Goal: Find specific page/section: Find specific page/section

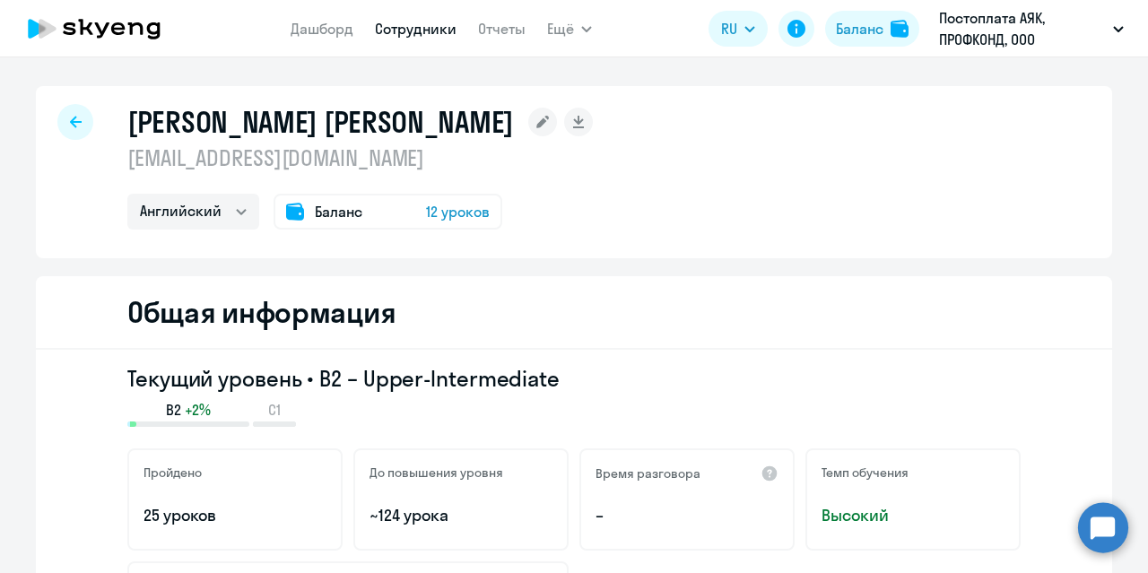
select select "english"
click at [57, 126] on div at bounding box center [75, 122] width 36 height 36
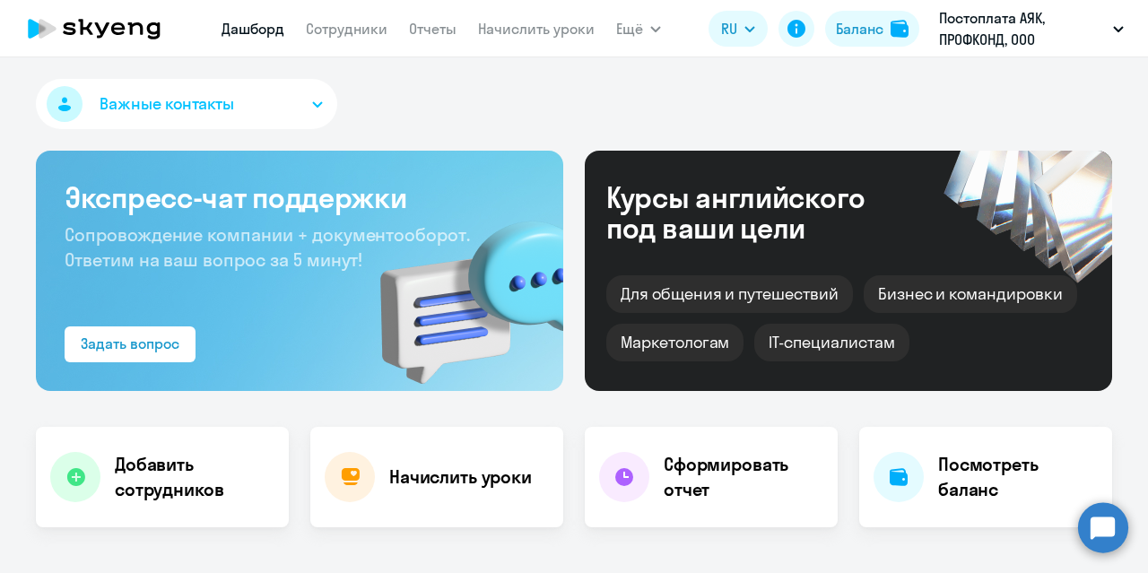
select select "30"
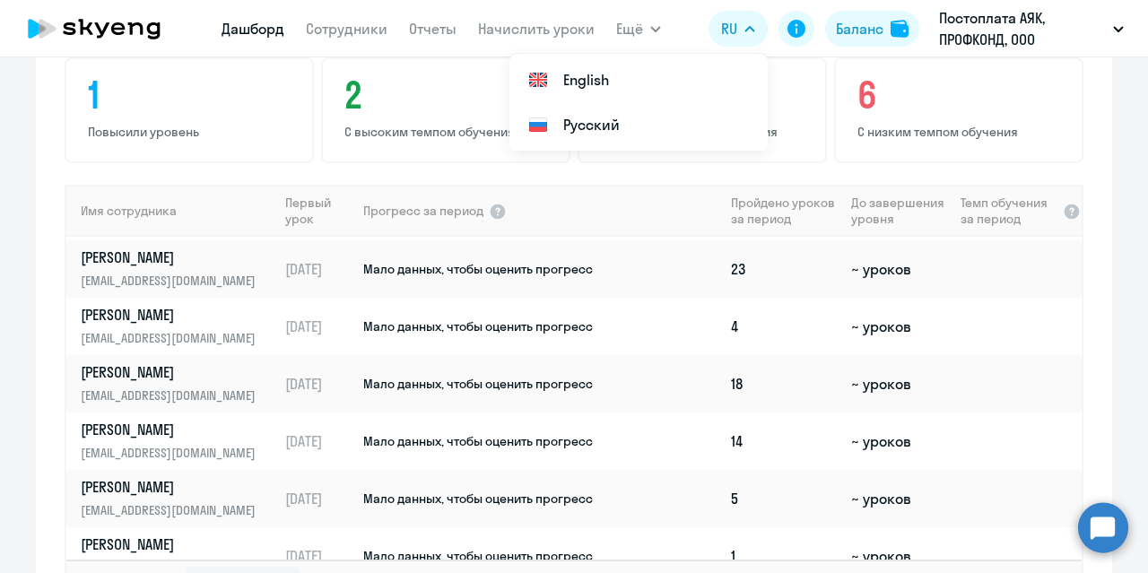
scroll to position [717, 0]
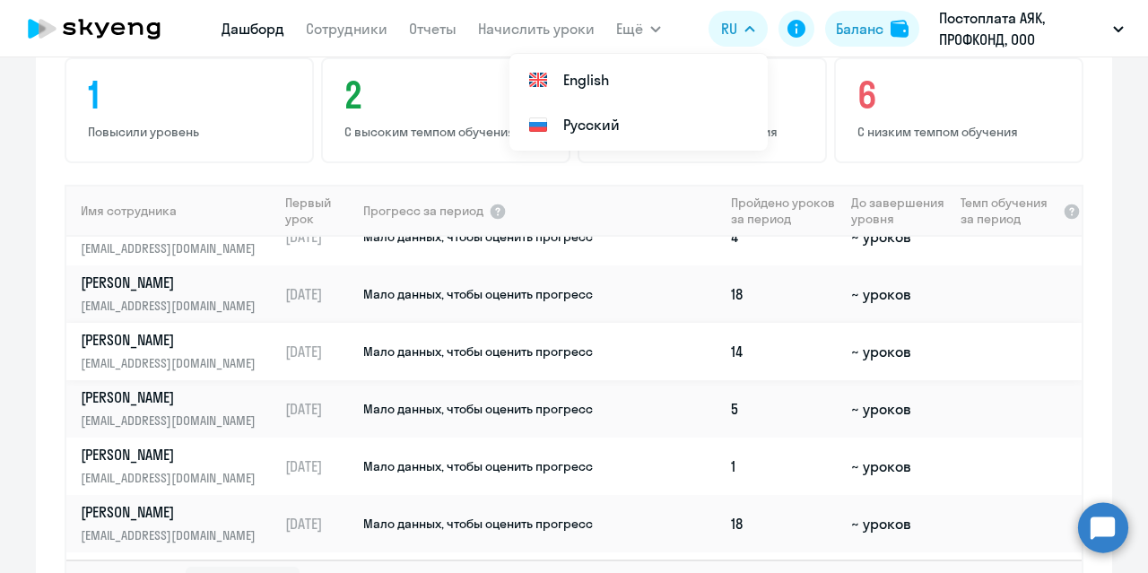
click at [137, 348] on p "[PERSON_NAME]" at bounding box center [173, 340] width 185 height 20
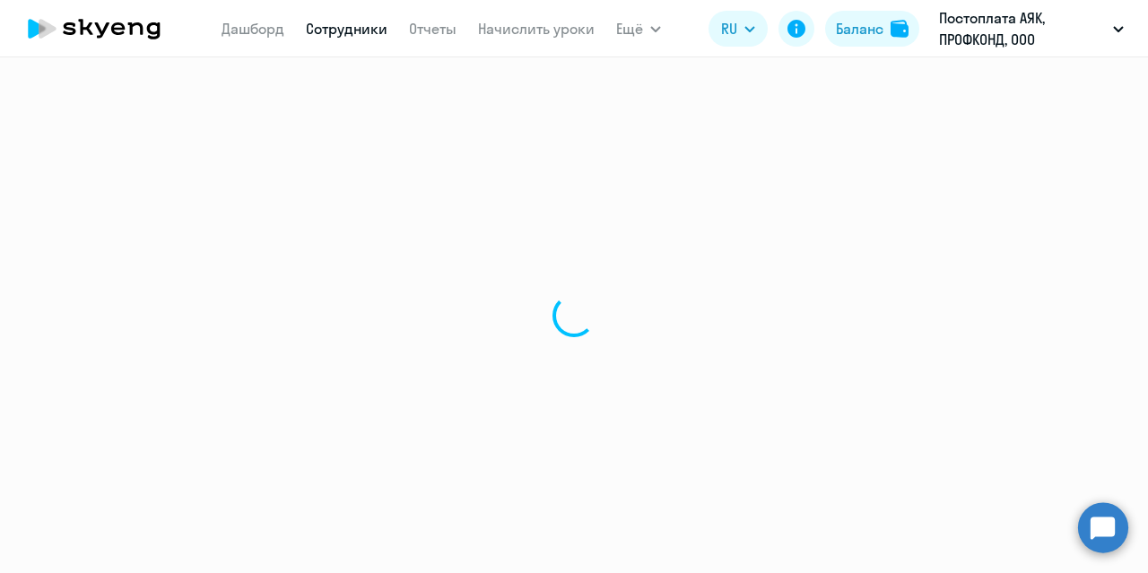
select select "english"
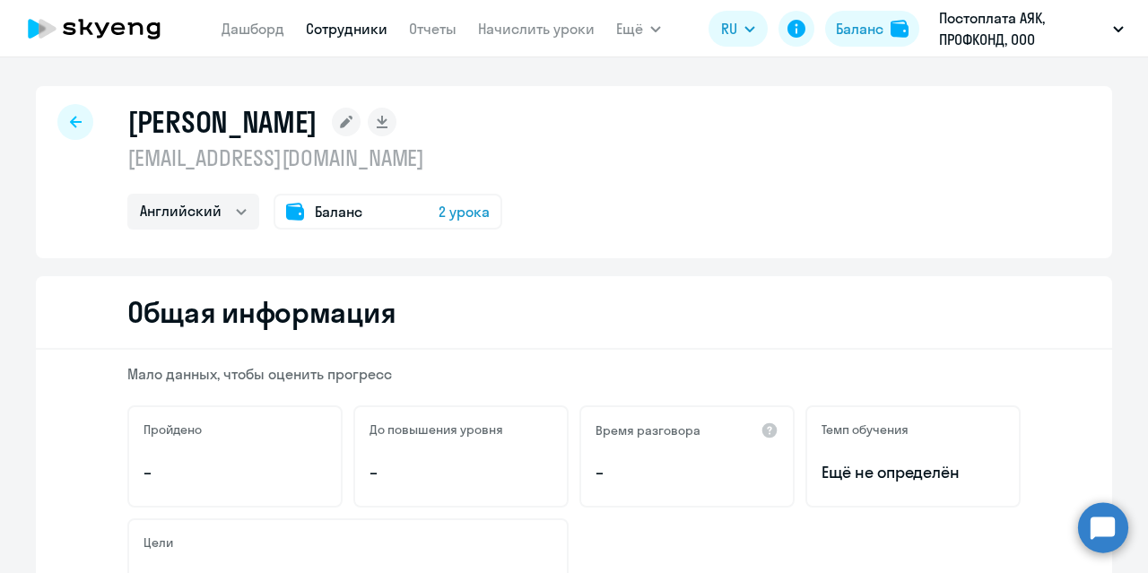
click at [71, 127] on icon at bounding box center [76, 122] width 12 height 13
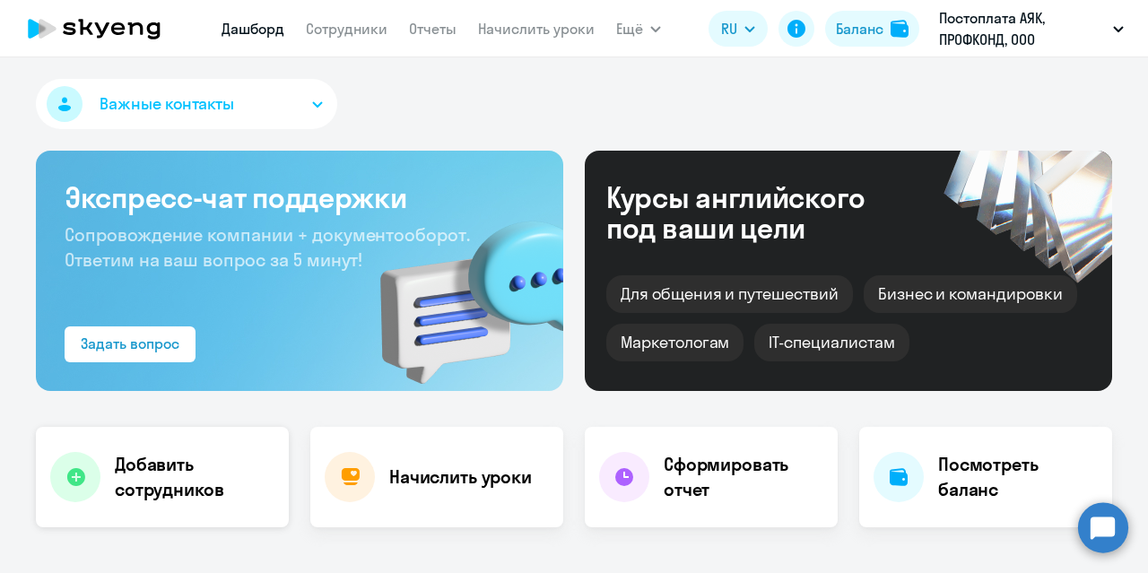
select select "30"
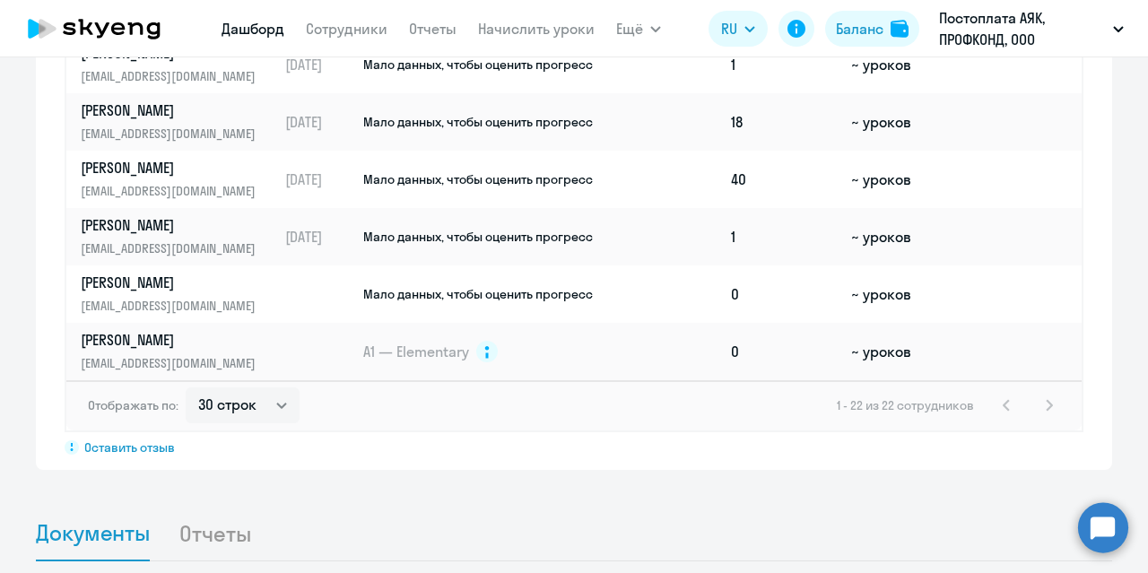
scroll to position [1524, 0]
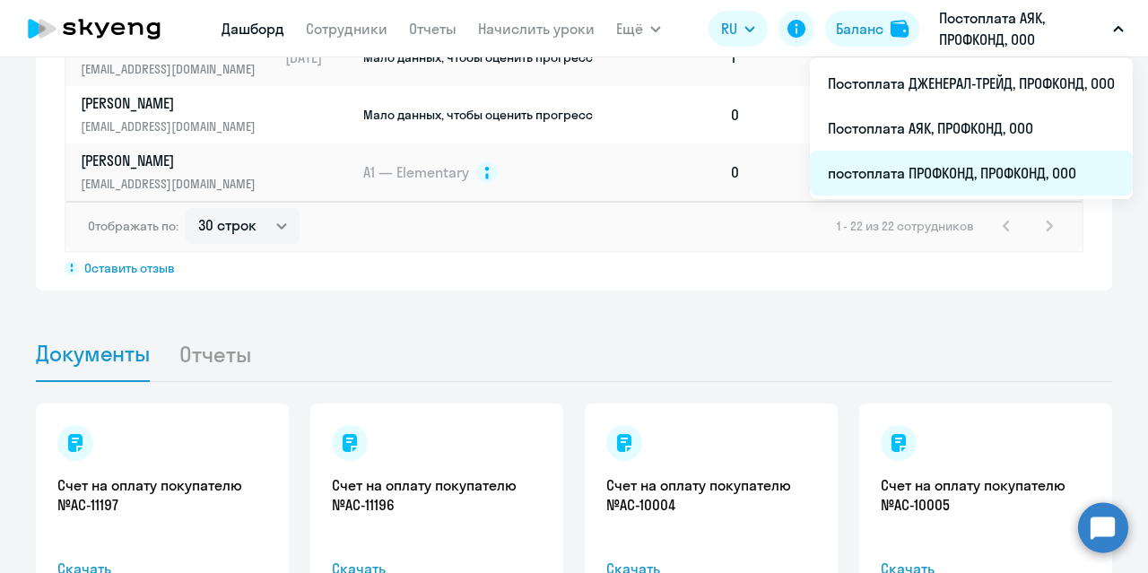
click at [966, 169] on li "постоплата ПРОФКОНД, ПРОФКОНД, ООО" at bounding box center [971, 173] width 323 height 45
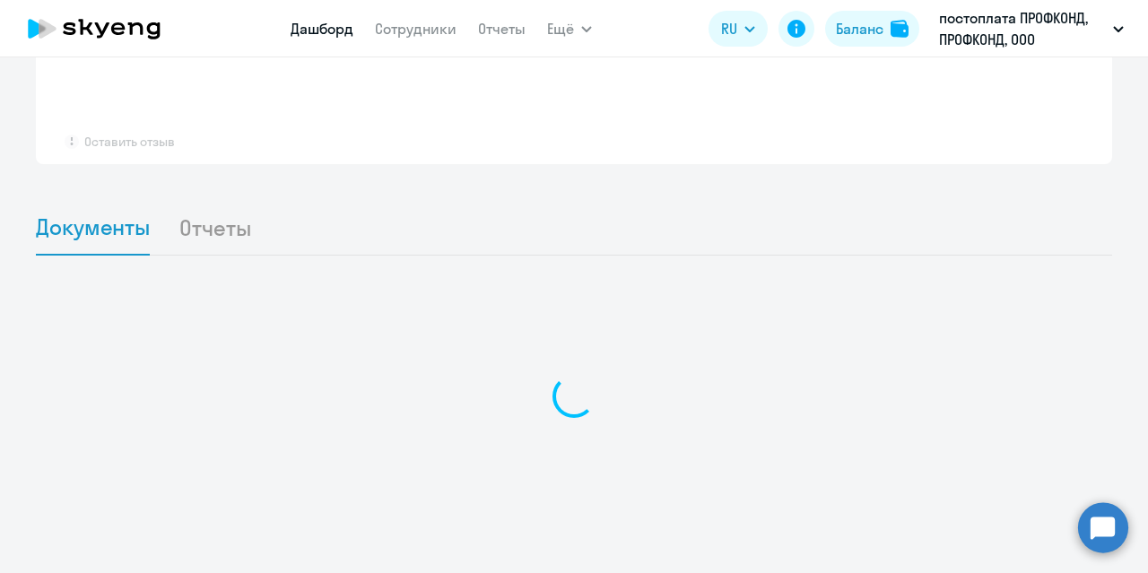
scroll to position [1321, 0]
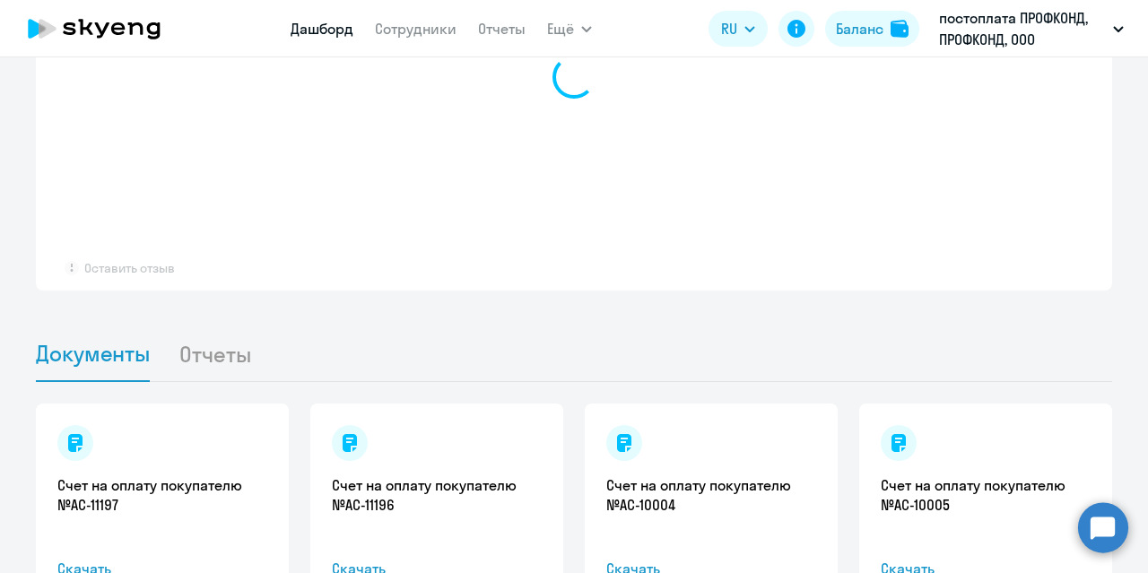
select select "30"
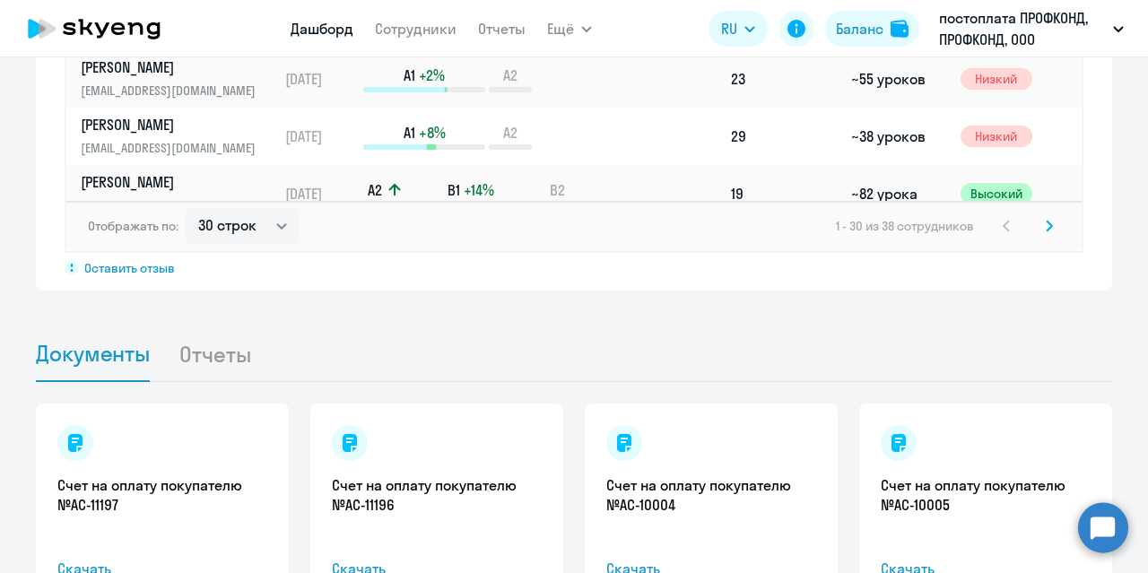
scroll to position [1255, 0]
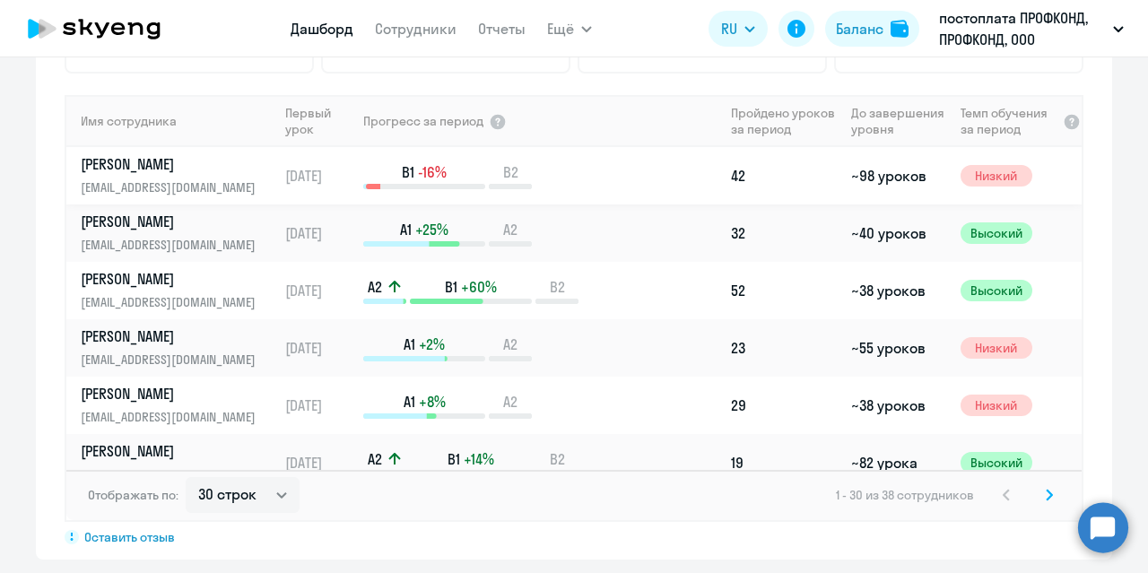
click at [164, 172] on p "[PERSON_NAME]" at bounding box center [173, 164] width 185 height 20
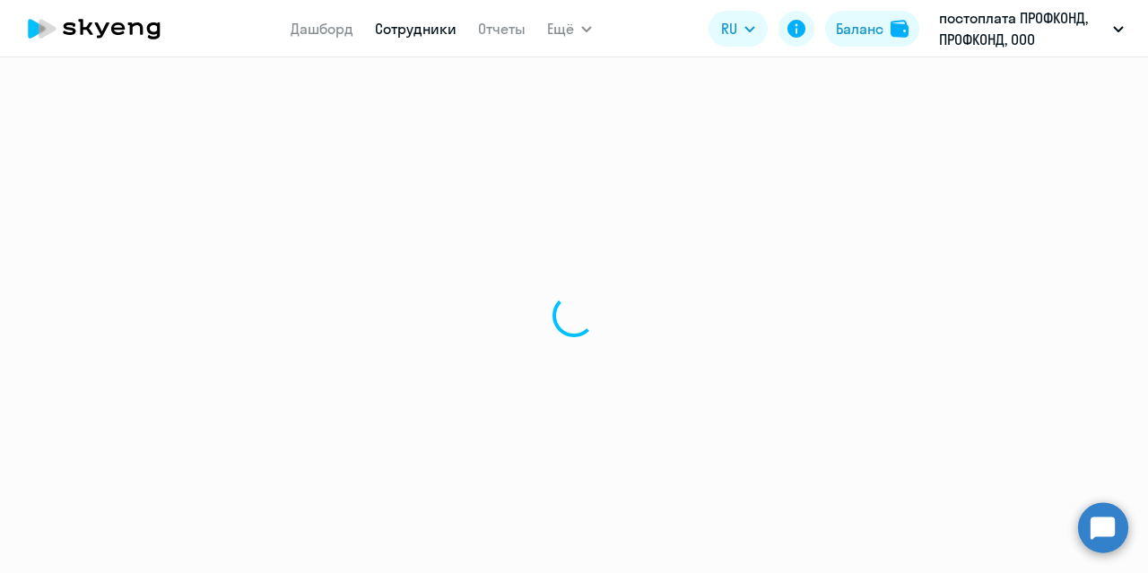
select select "english"
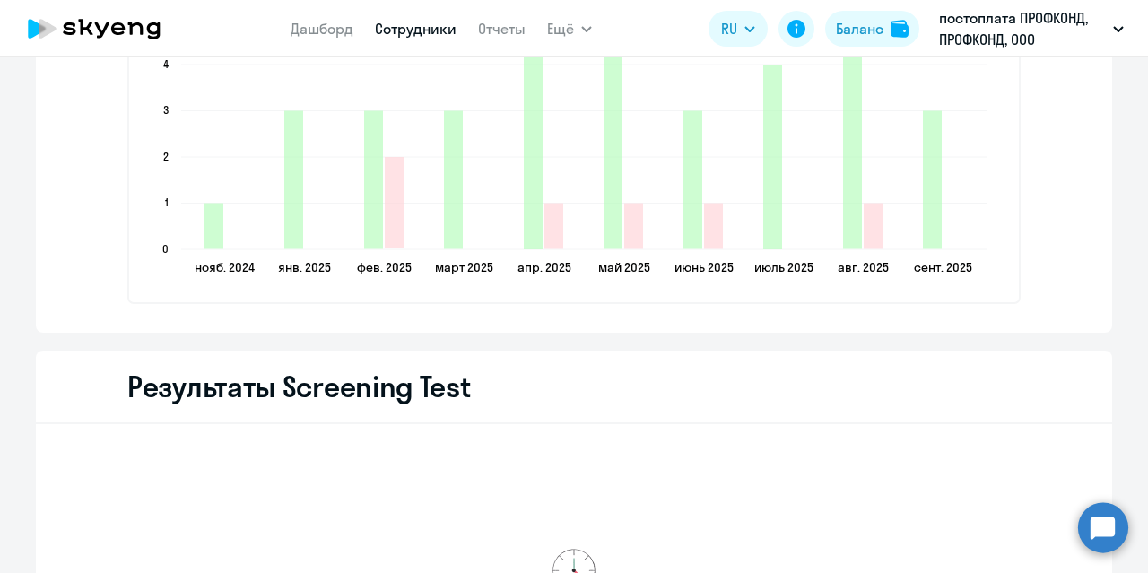
scroll to position [2307, 0]
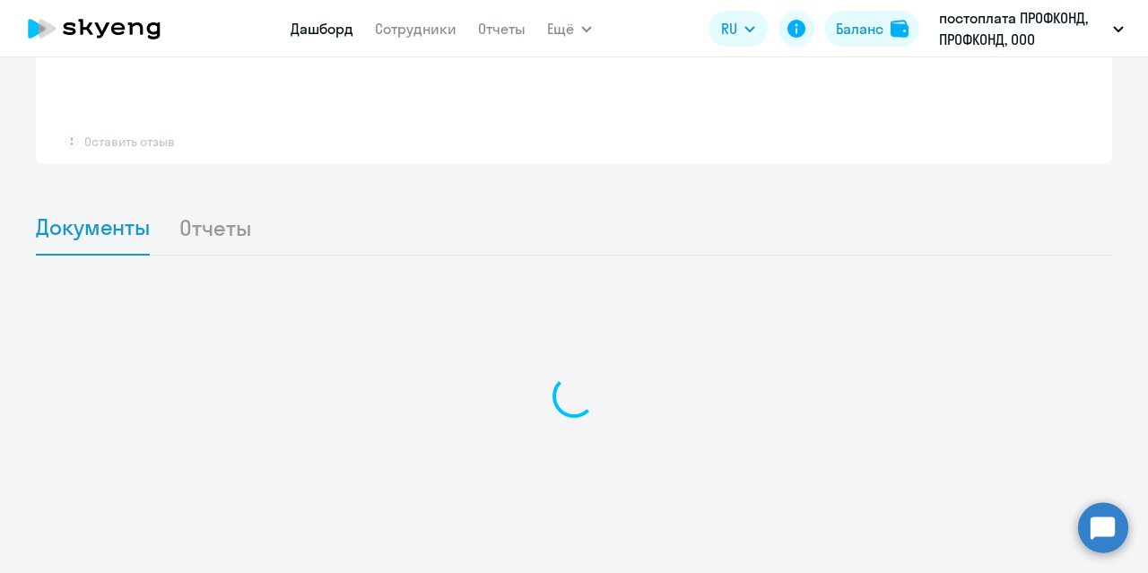
scroll to position [1447, 0]
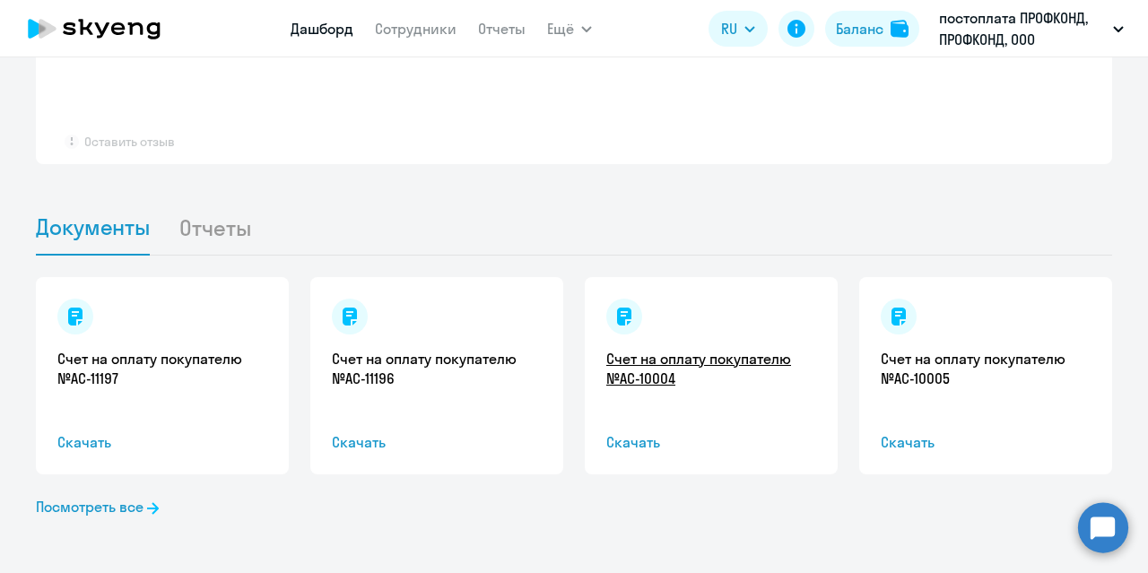
select select "30"
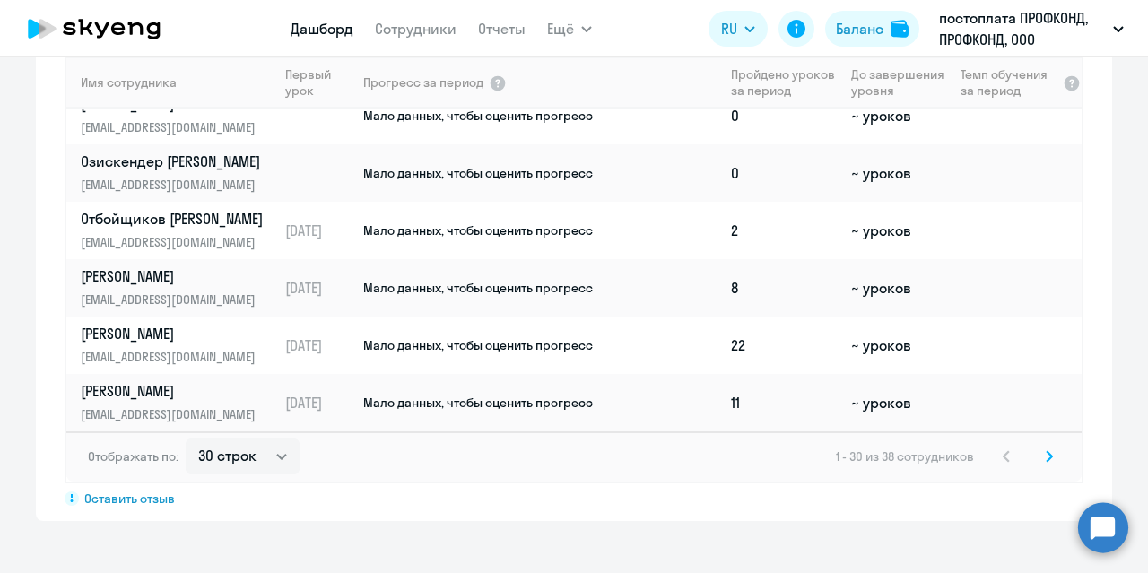
scroll to position [1473, 0]
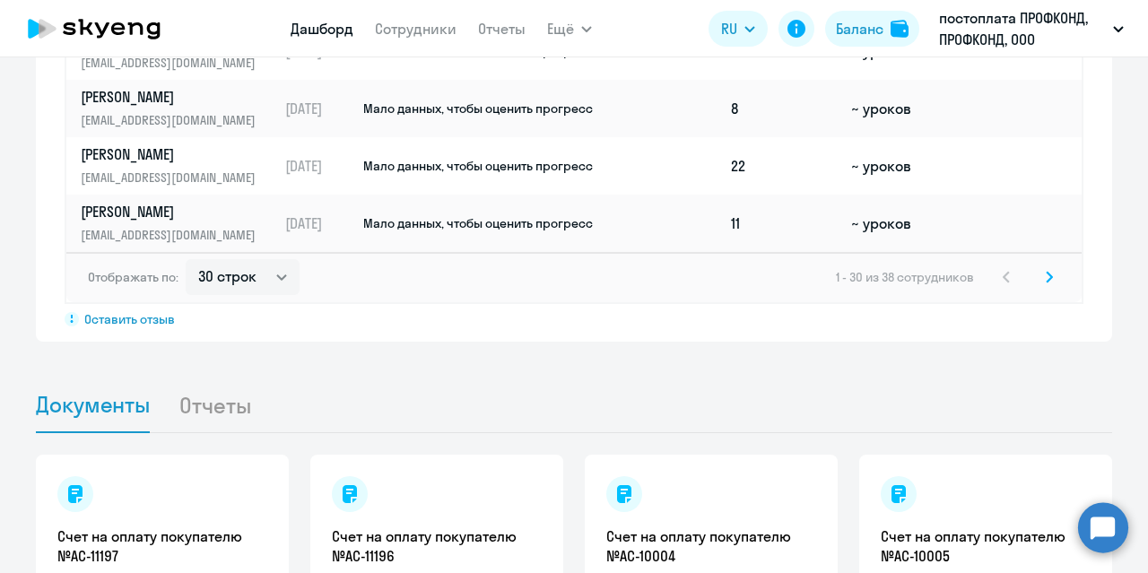
click at [1045, 283] on svg-icon at bounding box center [1049, 277] width 22 height 22
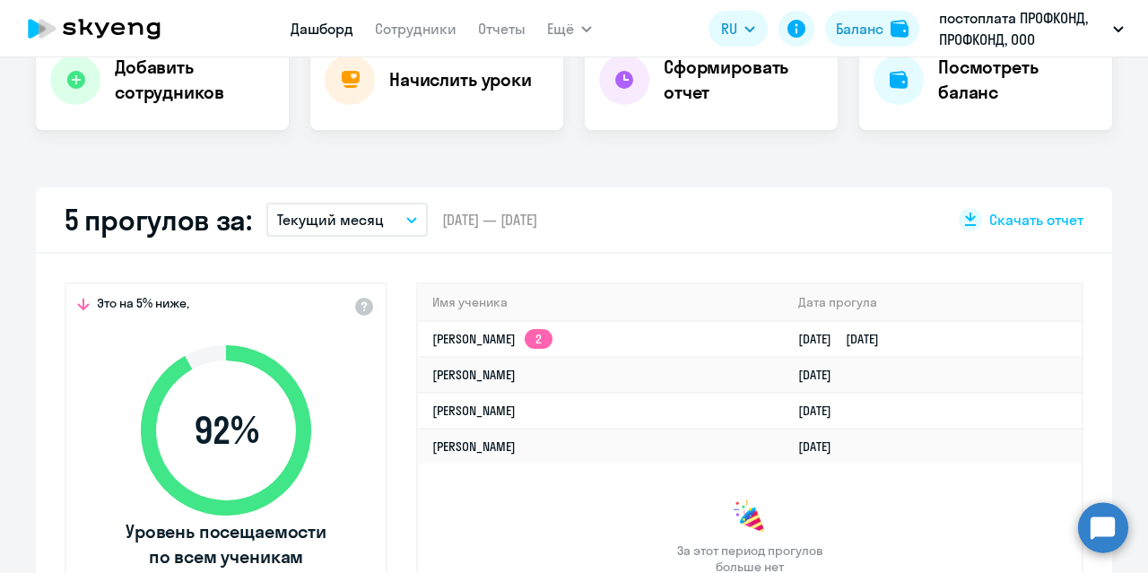
scroll to position [0, 0]
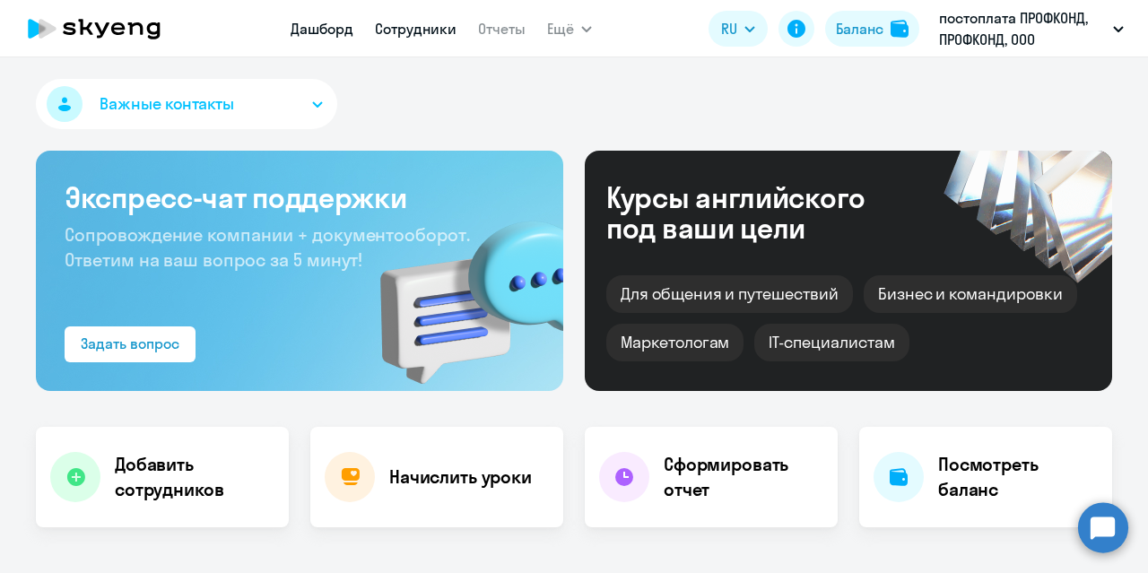
click at [393, 25] on link "Сотрудники" at bounding box center [416, 29] width 82 height 18
select select "30"
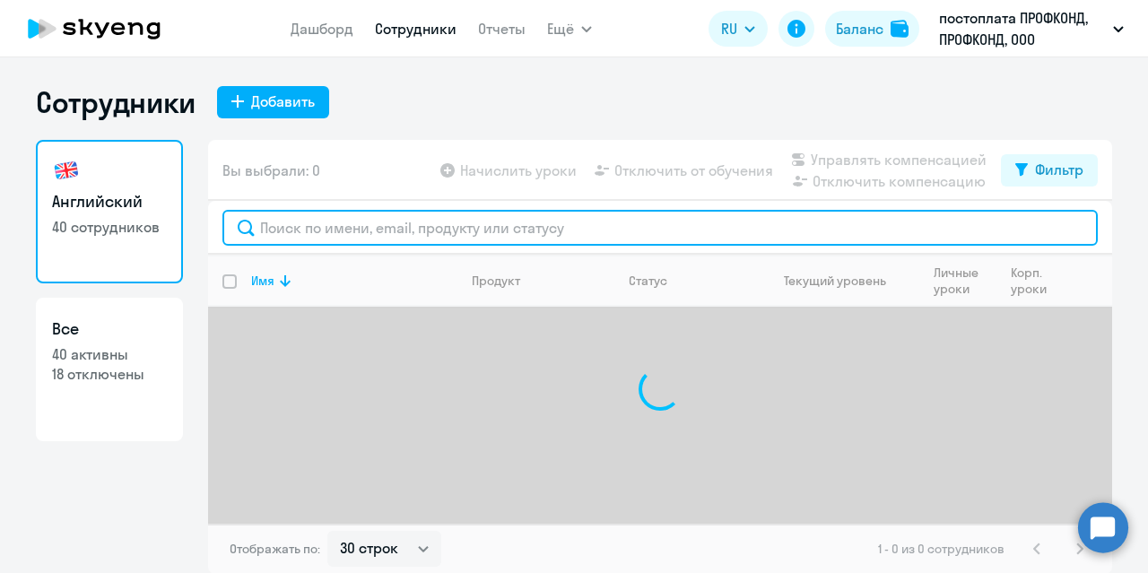
click at [348, 230] on input "text" at bounding box center [659, 228] width 875 height 36
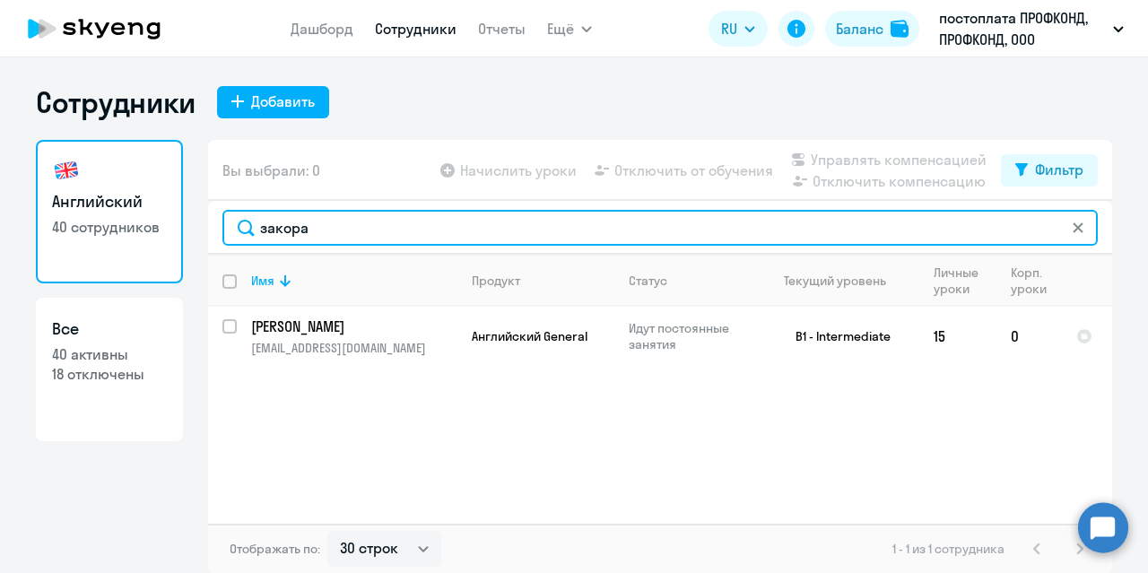
type input "закора"
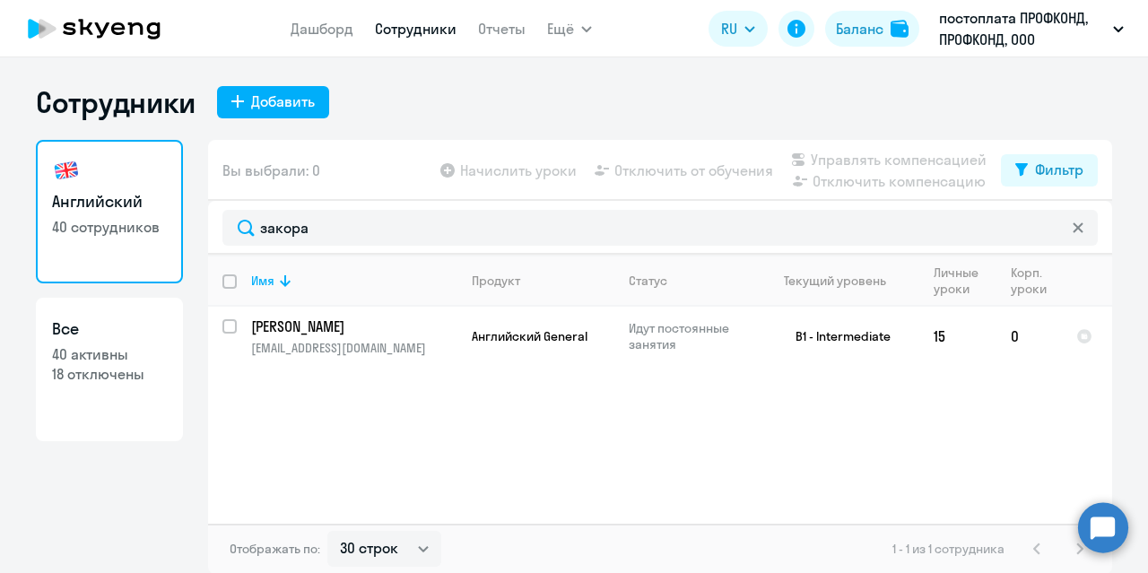
click at [134, 28] on icon at bounding box center [94, 28] width 158 height 45
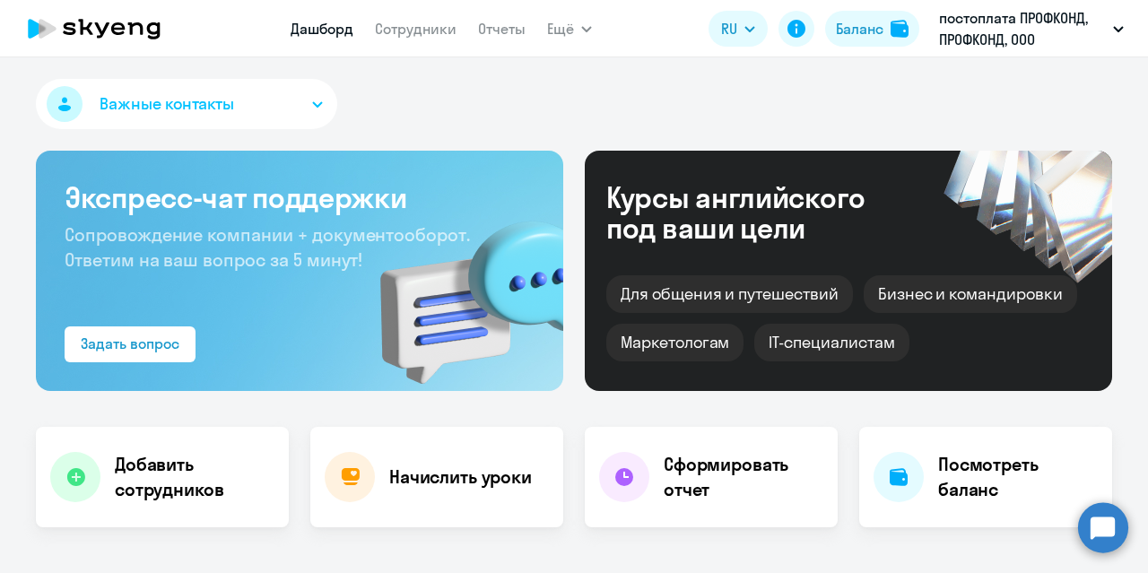
select select "30"
